Goal: Task Accomplishment & Management: Use online tool/utility

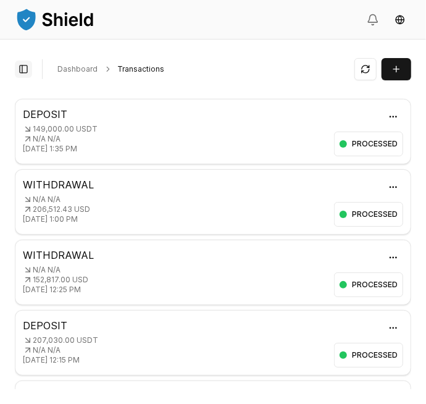
click at [21, 67] on button "Toggle Sidebar" at bounding box center [23, 68] width 17 height 17
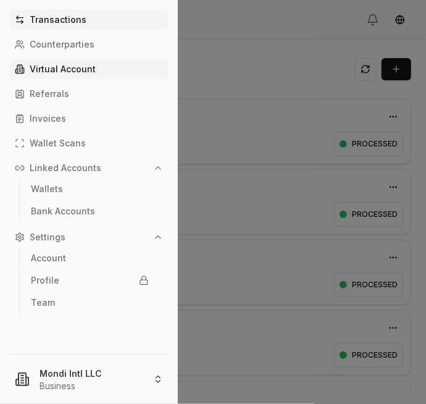
click at [47, 69] on p "Virtual Account" at bounding box center [63, 69] width 66 height 9
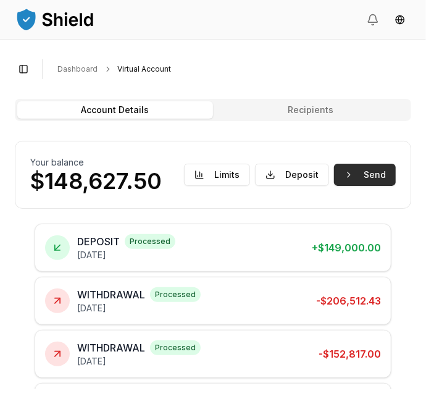
click at [371, 181] on button "Send" at bounding box center [365, 175] width 62 height 22
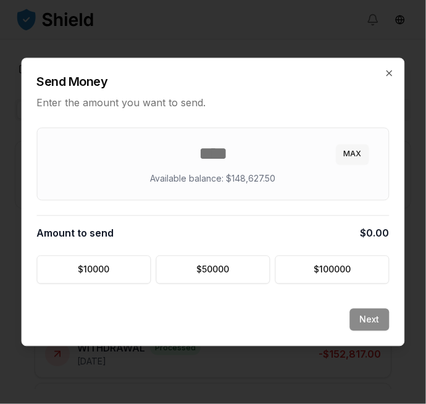
click at [360, 151] on button "MAX" at bounding box center [352, 154] width 33 height 20
type input "********"
click at [372, 309] on button "Next" at bounding box center [369, 320] width 39 height 22
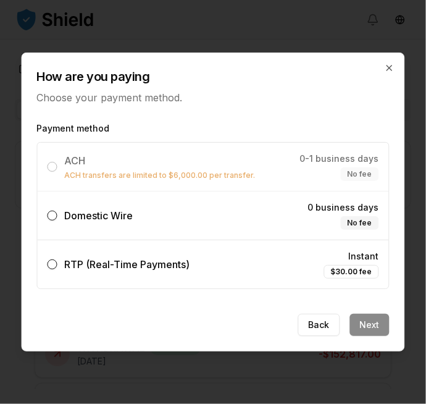
click at [63, 214] on div "Domestic Wire" at bounding box center [91, 215] width 86 height 15
click at [57, 214] on button "Domestic Wire 0 business days No fee" at bounding box center [53, 215] width 10 height 10
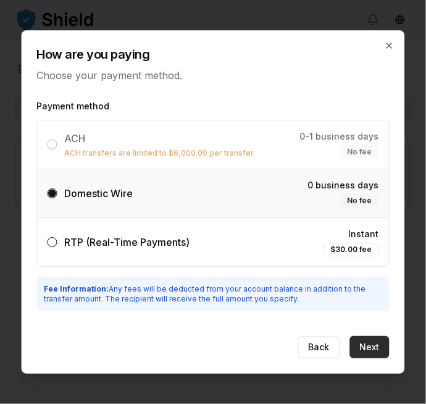
click at [383, 336] on button "Next" at bounding box center [369, 347] width 39 height 22
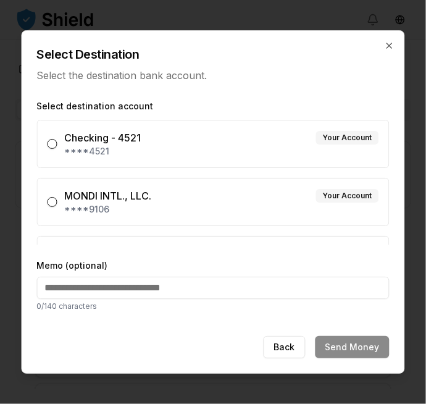
click at [56, 203] on button "MONDI INTL., LLC. Your Account ****9106" at bounding box center [53, 202] width 10 height 10
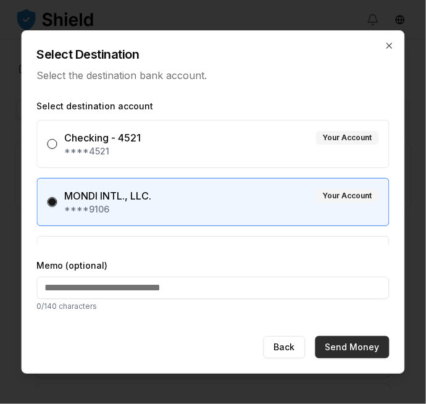
click at [366, 343] on button "Send Money" at bounding box center [352, 347] width 74 height 22
